Goal: Task Accomplishment & Management: Use online tool/utility

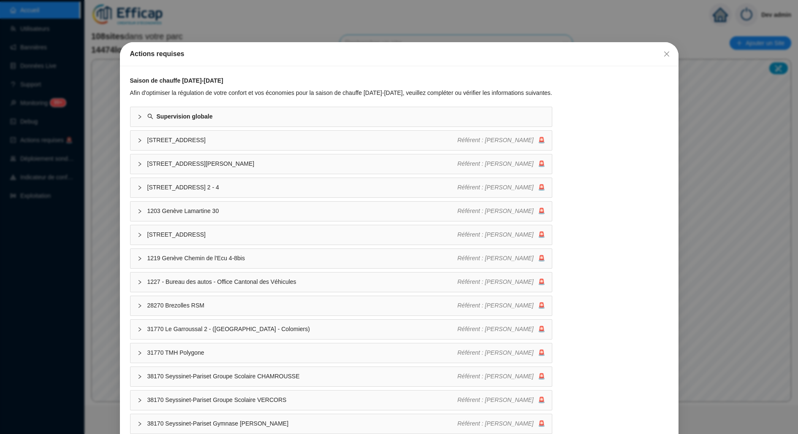
click at [83, 189] on div "Actions requises Saison de chauffe [DATE]-[DATE] Afin d'optimiser la régulation…" at bounding box center [399, 217] width 798 height 434
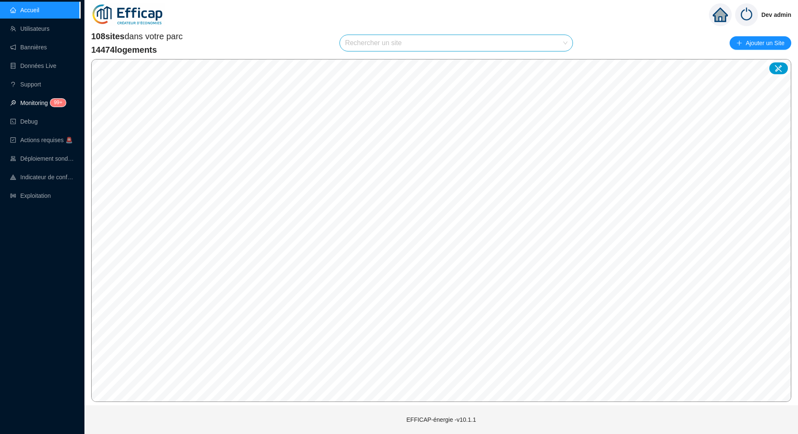
click at [43, 100] on link "Monitoring 99+" at bounding box center [36, 103] width 53 height 7
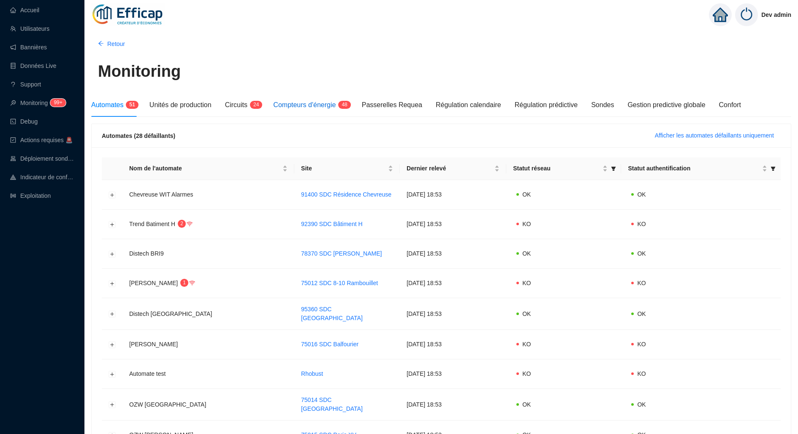
click at [307, 102] on span "Compteurs d'énergie" at bounding box center [304, 104] width 62 height 7
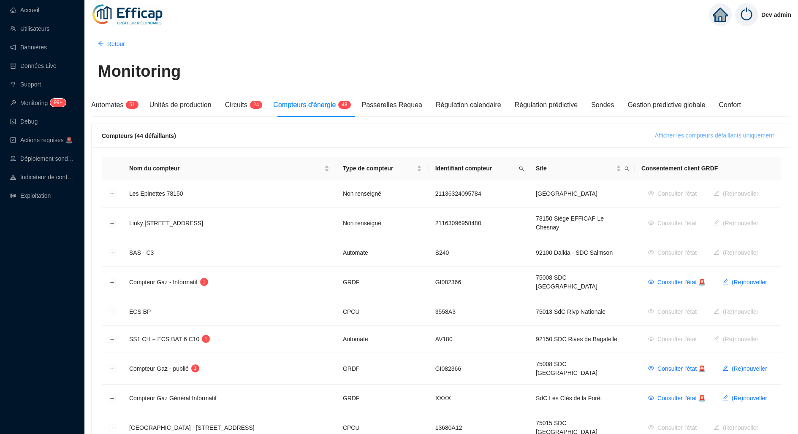
click at [684, 131] on span "Afficher les compteurs défaillants uniquement" at bounding box center [714, 135] width 119 height 9
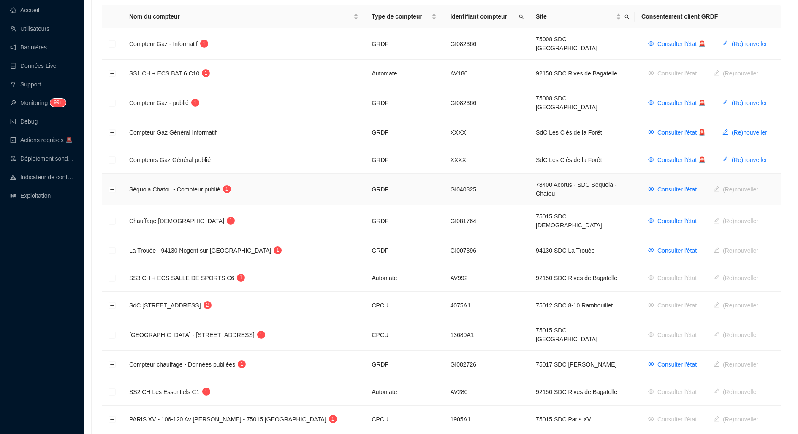
scroll to position [150, 0]
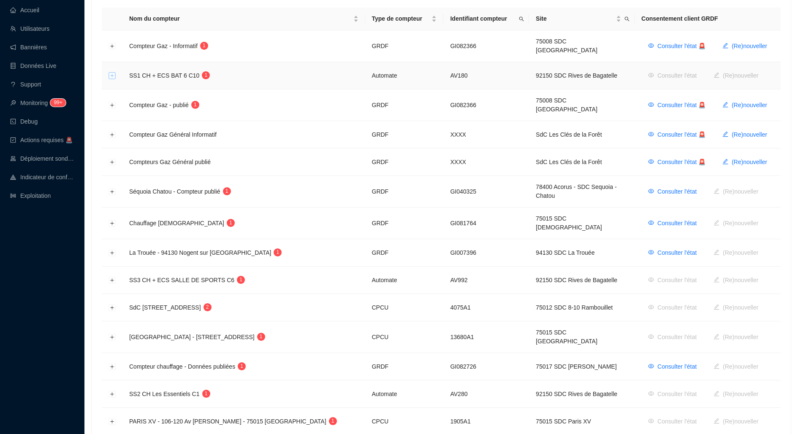
click at [113, 73] on button "Développer la ligne" at bounding box center [112, 76] width 7 height 7
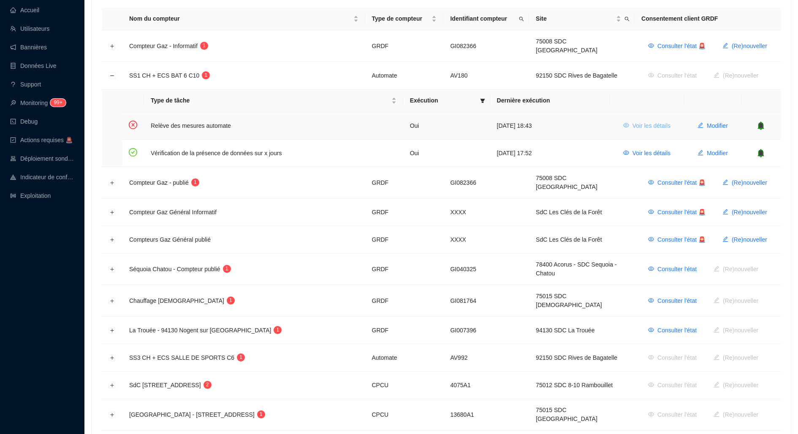
click at [659, 122] on span "Voir les détails" at bounding box center [651, 126] width 38 height 9
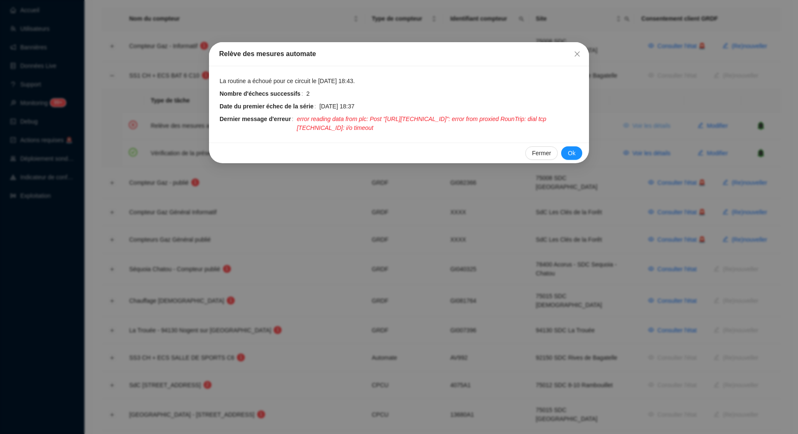
click at [659, 121] on div "Relève des mesures automate La routine a échoué pour ce circuit le [DATE] 18:43…" at bounding box center [399, 217] width 798 height 434
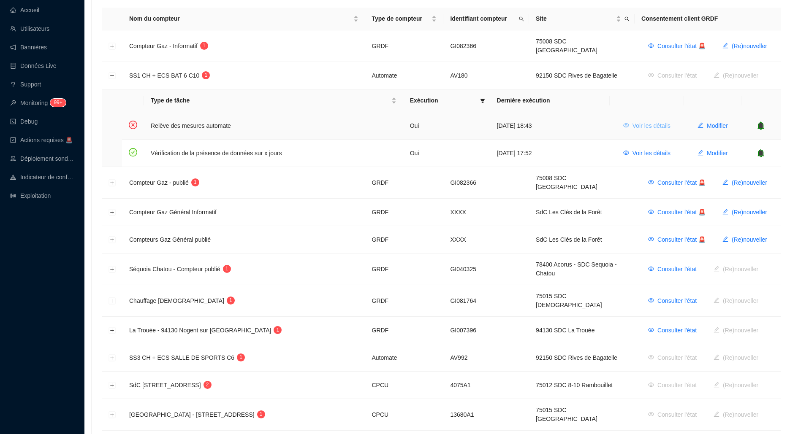
click at [659, 122] on span "Voir les détails" at bounding box center [651, 126] width 38 height 9
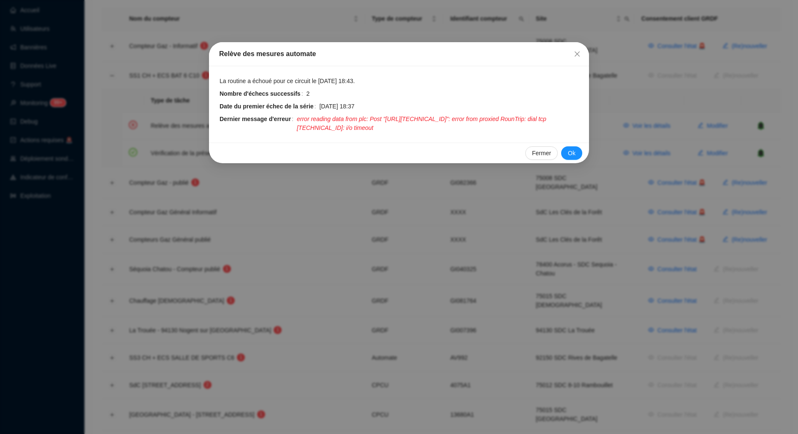
drag, startPoint x: 487, startPoint y: 130, endPoint x: 391, endPoint y: 116, distance: 96.7
click at [391, 116] on span "error reading data from plc: Post "[URL][TECHNICAL_ID]": error from proxied Rou…" at bounding box center [438, 124] width 282 height 18
copy span "[URL][TECHNICAL_ID]"
click at [460, 129] on span "error reading data from plc: Post "[URL][TECHNICAL_ID]": error from proxied Rou…" at bounding box center [438, 124] width 282 height 18
drag, startPoint x: 390, startPoint y: 119, endPoint x: 488, endPoint y: 132, distance: 99.1
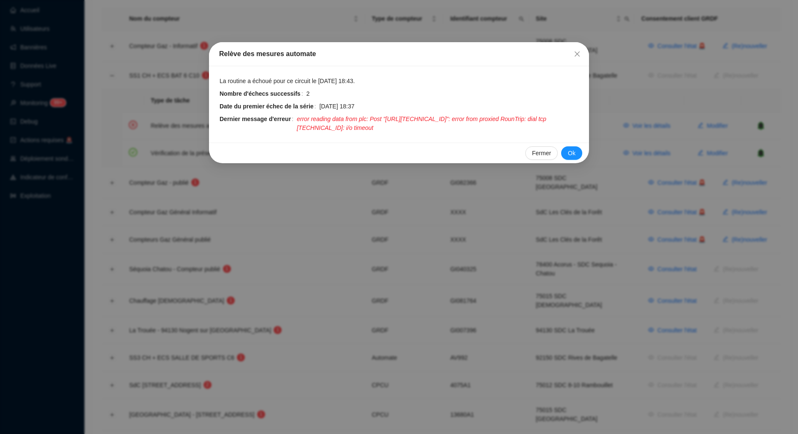
click at [488, 132] on span "error reading data from plc: Post "[URL][TECHNICAL_ID]": error from proxied Rou…" at bounding box center [438, 124] width 282 height 18
copy span "[URL][TECHNICAL_ID]"
click at [510, 227] on div "Relève des mesures automate La routine a échoué pour ce circuit le [DATE] 18:43…" at bounding box center [399, 217] width 798 height 434
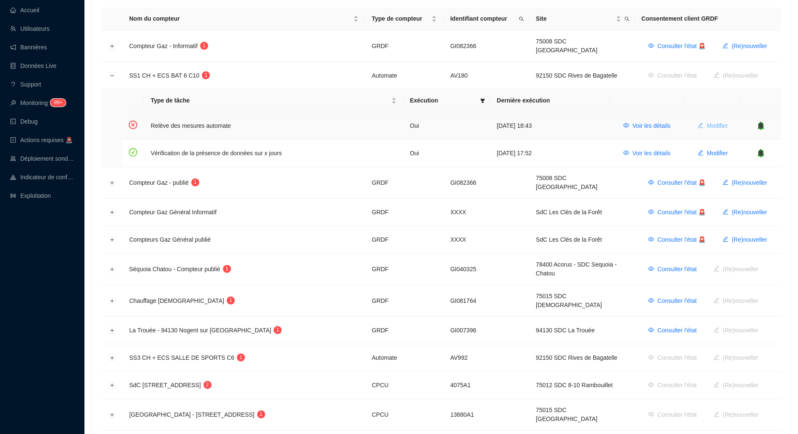
click at [709, 122] on span "Modifier" at bounding box center [716, 126] width 21 height 9
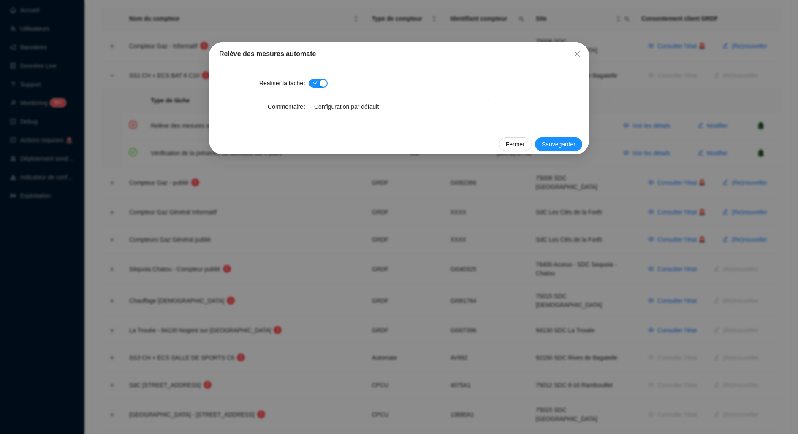
click at [640, 93] on div "Relève des mesures automate Réaliser la tâche Commentaire Configuration par déf…" at bounding box center [399, 217] width 798 height 434
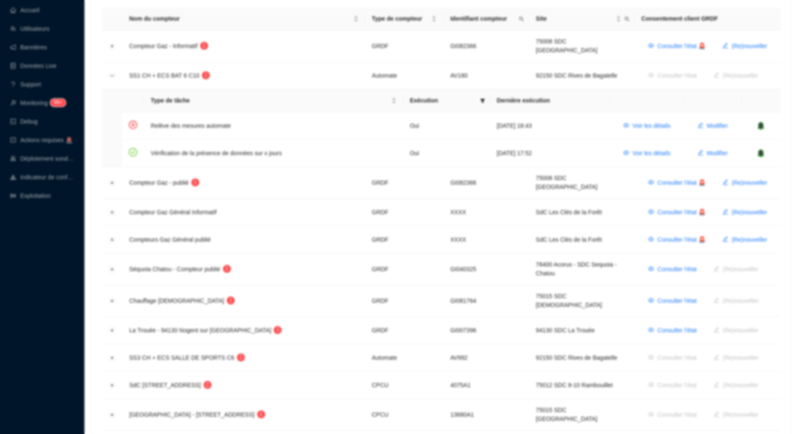
click at [640, 93] on div "Relève des mesures automate Réaliser la tâche Commentaire Configuration par déf…" at bounding box center [399, 217] width 798 height 434
click at [640, 127] on button "Voir les détails" at bounding box center [646, 126] width 61 height 14
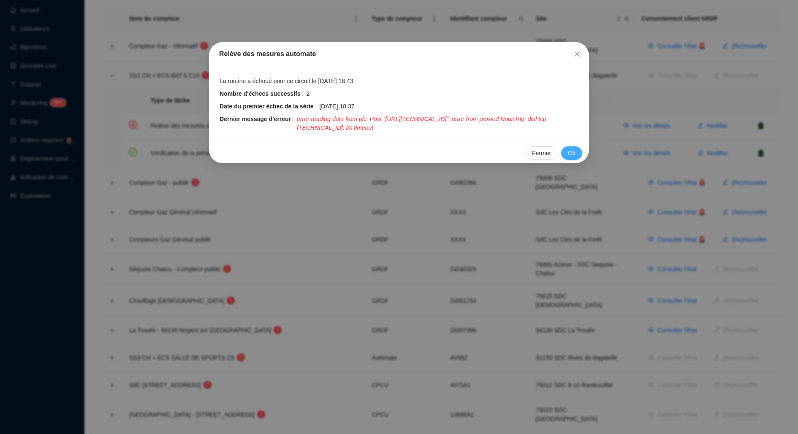
click at [572, 156] on button "Ok" at bounding box center [571, 153] width 21 height 14
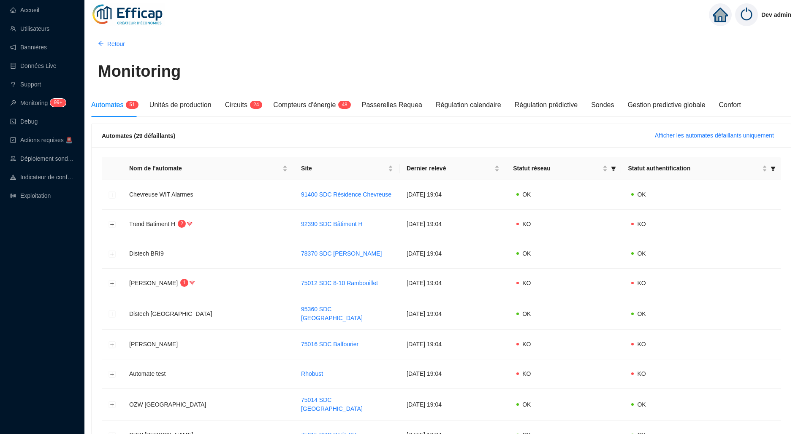
click at [313, 89] on div "Monitoring" at bounding box center [441, 75] width 686 height 31
click at [314, 102] on span "Compteurs d'énergie" at bounding box center [304, 104] width 62 height 7
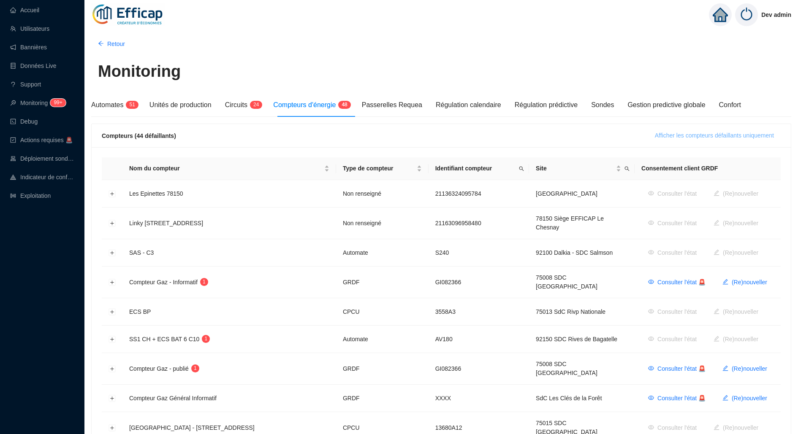
click at [655, 137] on span "Afficher les compteurs défaillants uniquement" at bounding box center [714, 135] width 119 height 9
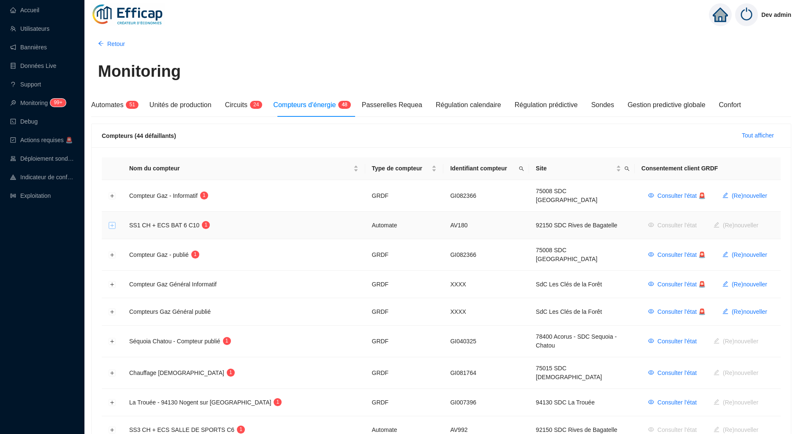
click at [113, 222] on button "Développer la ligne" at bounding box center [112, 225] width 7 height 7
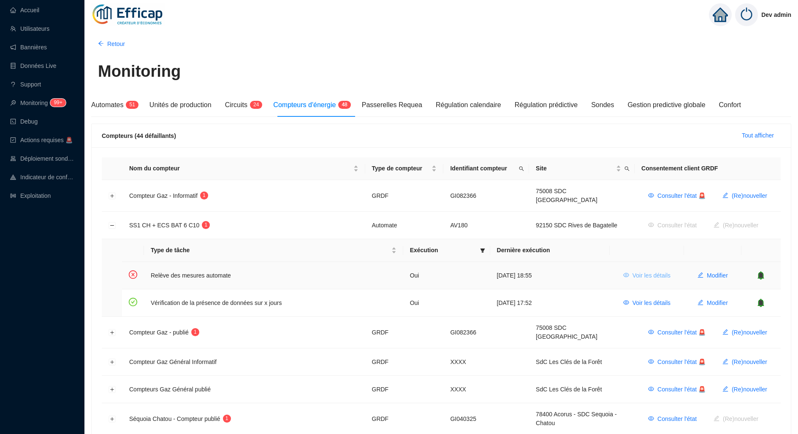
click at [653, 271] on span "Voir les détails" at bounding box center [651, 275] width 38 height 9
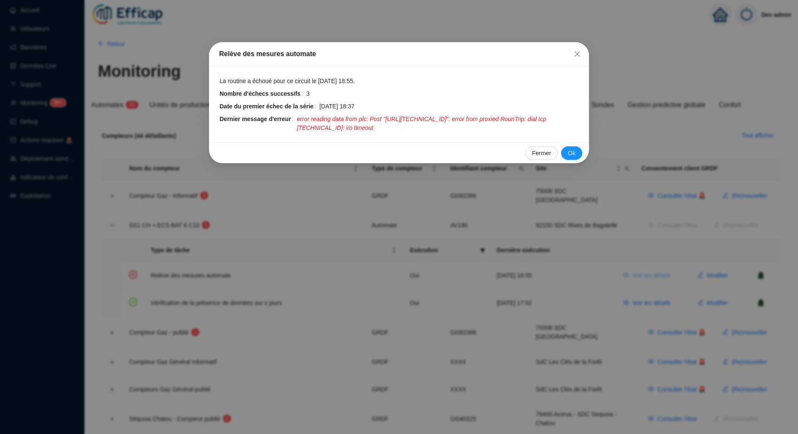
click at [653, 266] on div "Relève des mesures automate La routine a échoué pour ce circuit le 29 août 2025…" at bounding box center [399, 217] width 798 height 434
